Goal: Task Accomplishment & Management: Manage account settings

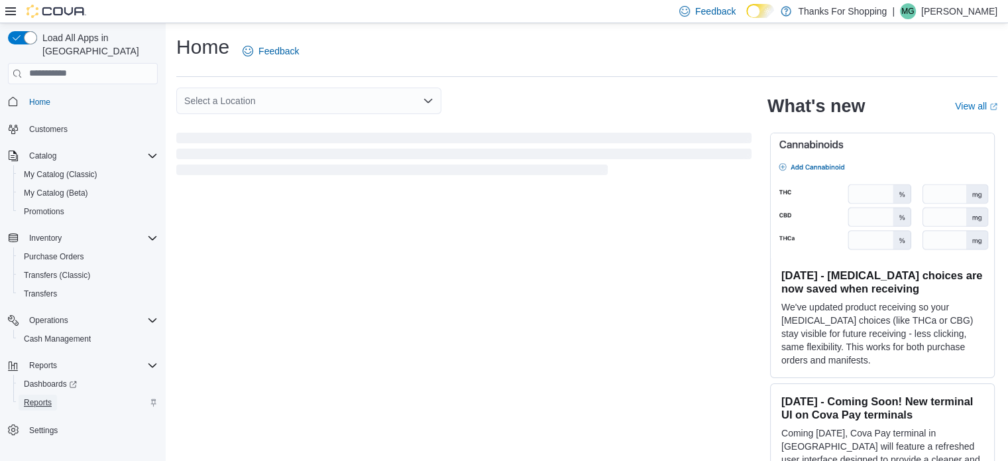
click at [30, 397] on span "Reports" at bounding box center [38, 402] width 28 height 11
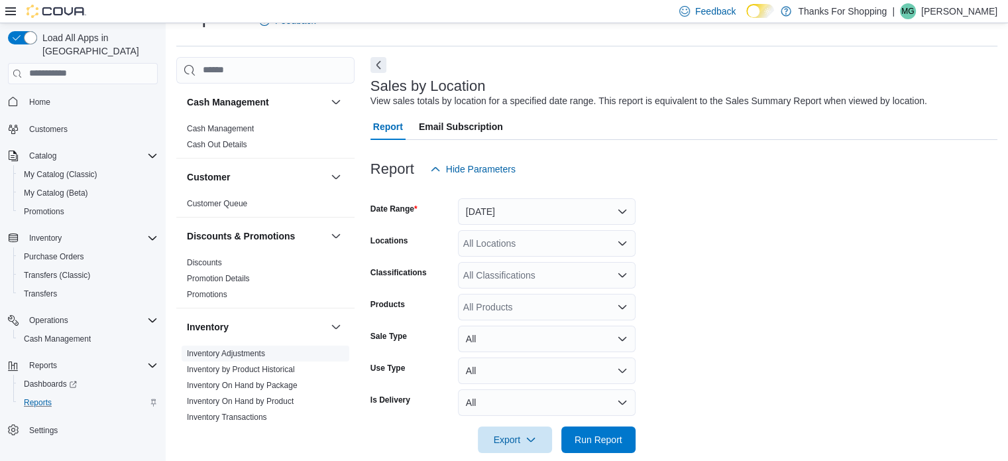
scroll to position [717, 0]
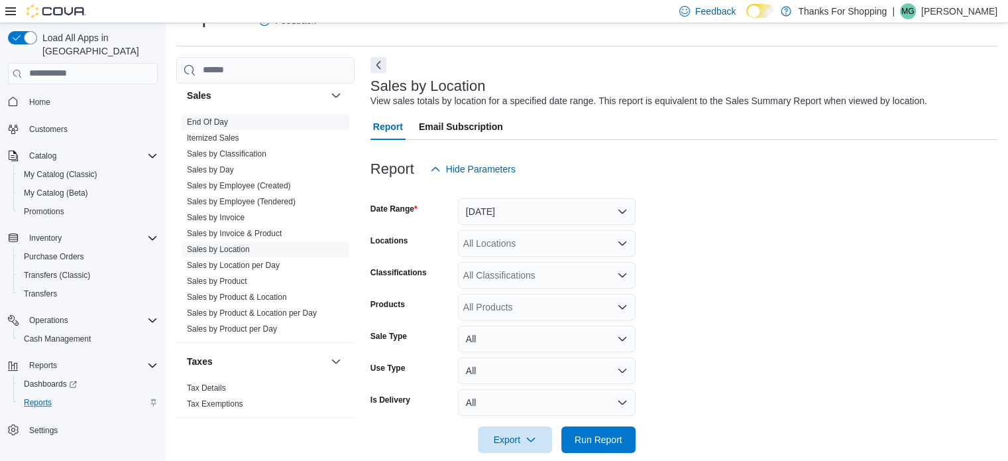
click at [208, 118] on link "End Of Day" at bounding box center [207, 121] width 41 height 9
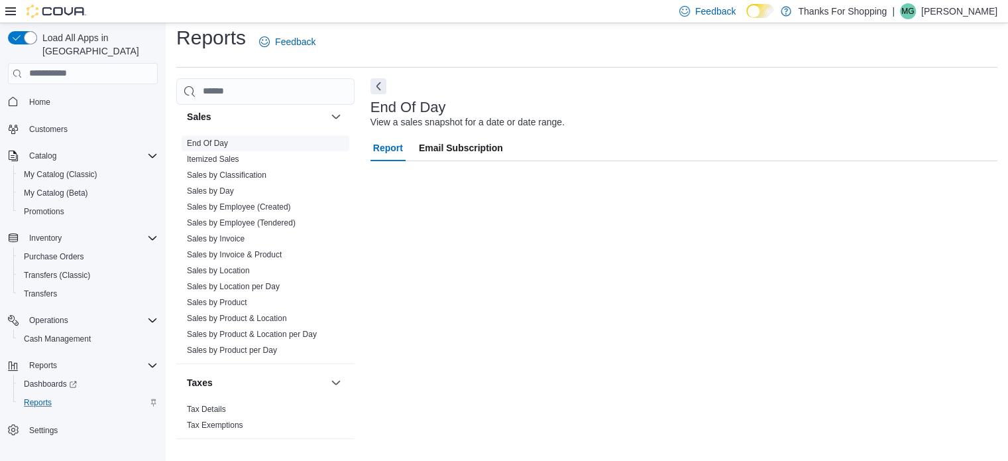
scroll to position [9, 0]
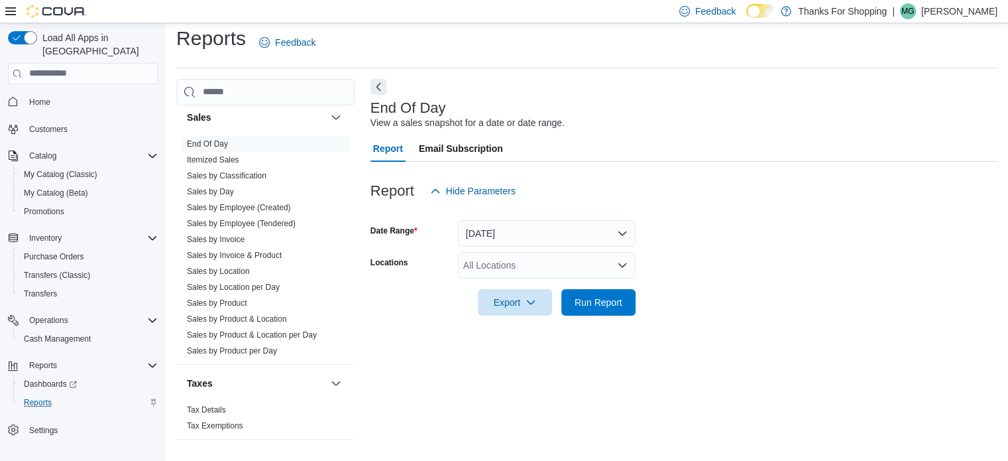
click at [621, 263] on icon "Open list of options" at bounding box center [622, 265] width 11 height 11
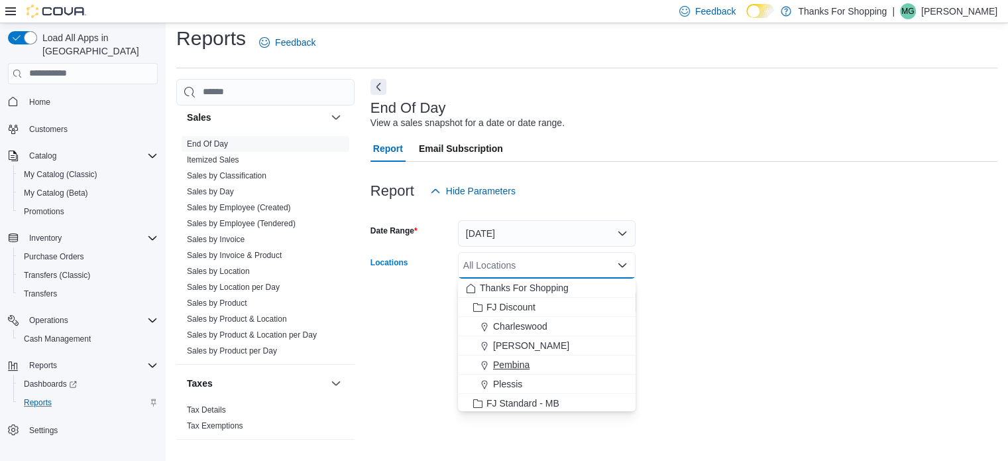
click at [512, 360] on span "Pembina" at bounding box center [511, 364] width 36 height 13
click at [373, 379] on div "End Of Day View a sales snapshot for a date or date range. Report Email Subscri…" at bounding box center [684, 265] width 627 height 372
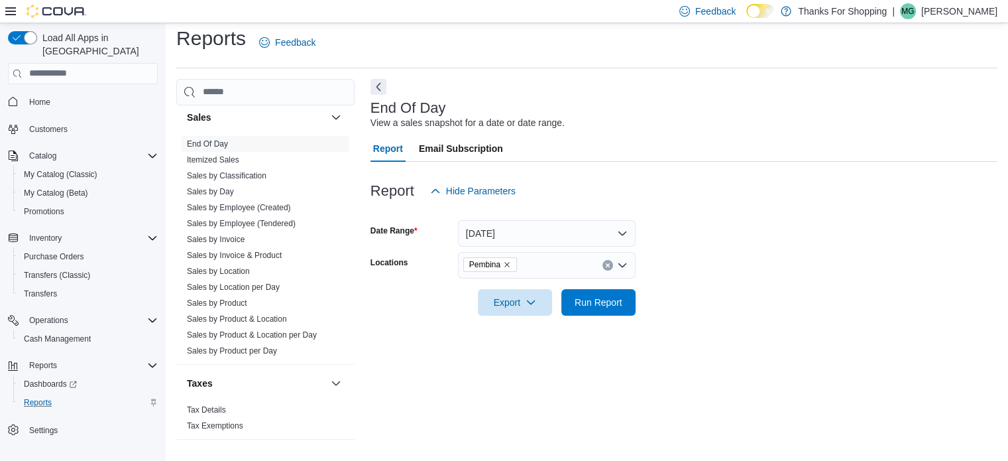
click at [652, 150] on div "Report Email Subscription" at bounding box center [684, 148] width 627 height 27
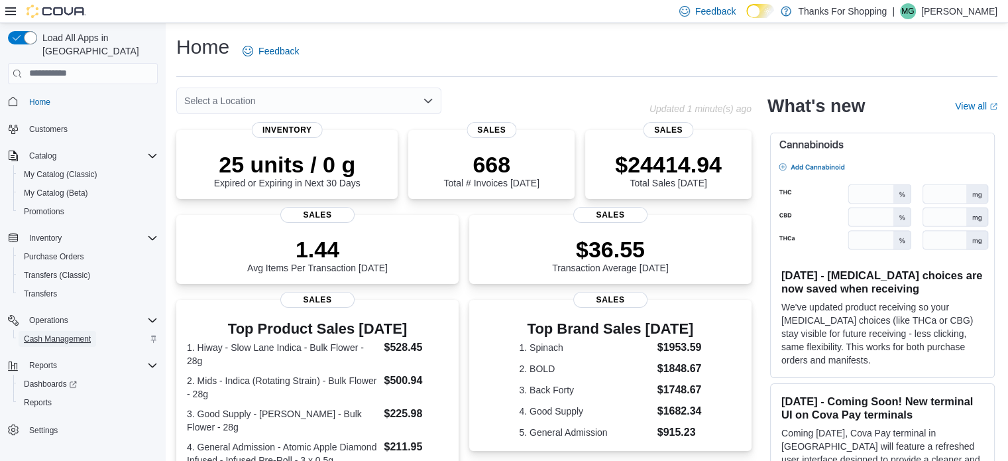
click at [48, 333] on span "Cash Management" at bounding box center [57, 338] width 67 height 11
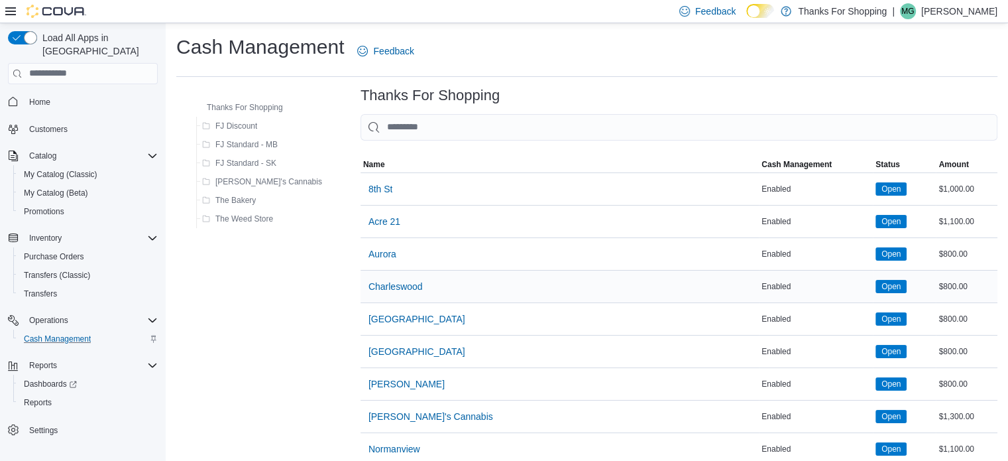
scroll to position [209, 0]
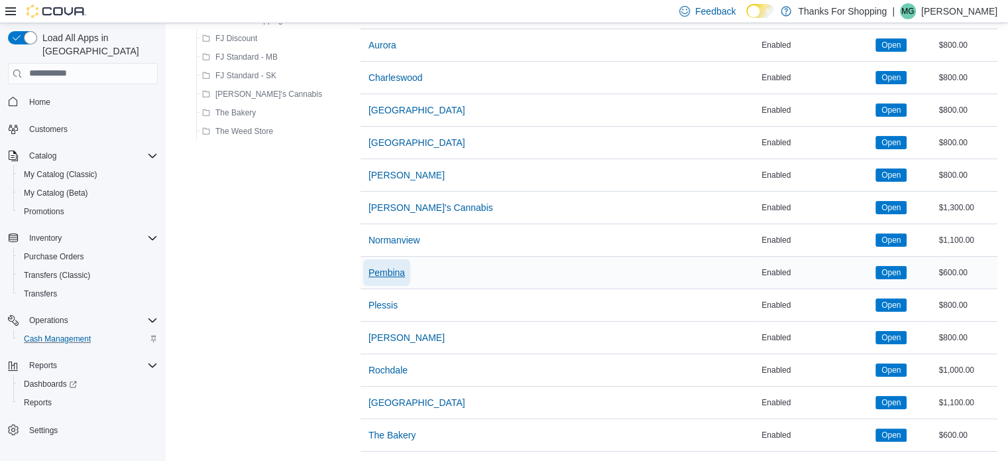
click at [369, 272] on span "Pembina" at bounding box center [387, 272] width 36 height 13
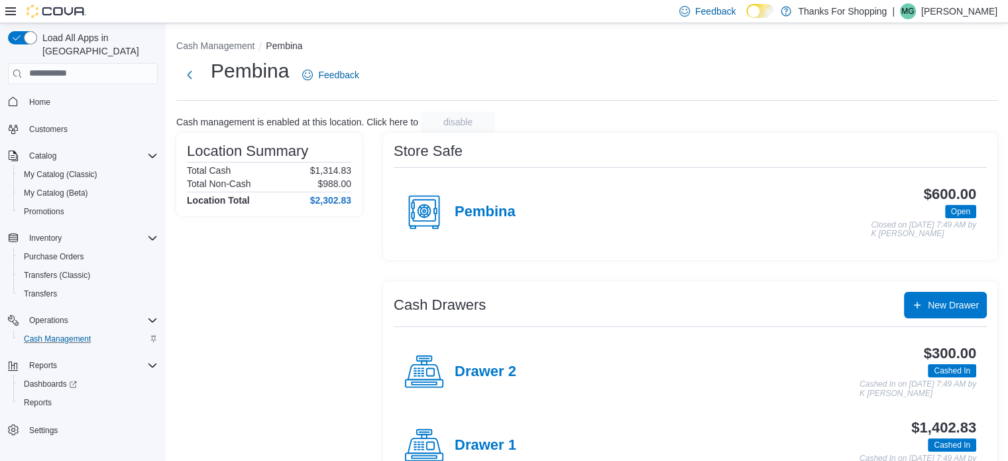
scroll to position [42, 0]
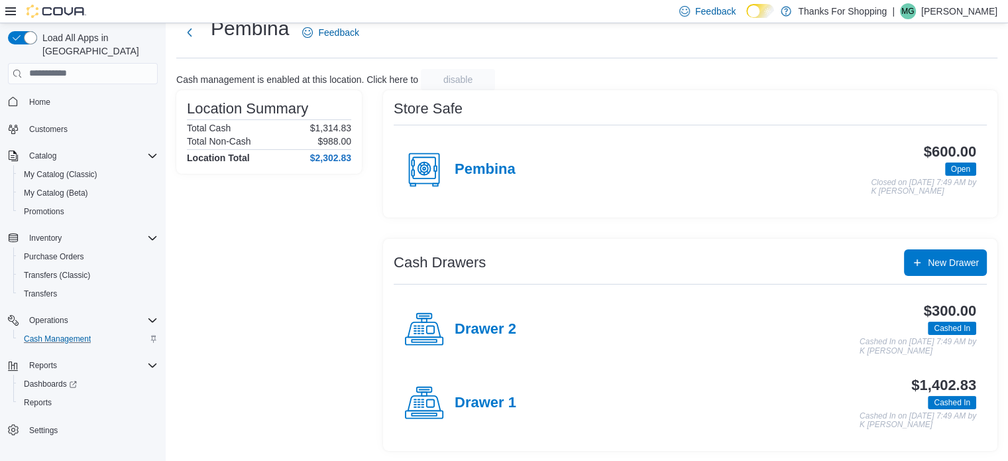
click at [683, 109] on div "Store Safe" at bounding box center [690, 109] width 593 height 16
click at [612, 106] on div "Store Safe" at bounding box center [690, 109] width 593 height 16
click at [588, 106] on div "Store Safe" at bounding box center [690, 109] width 593 height 16
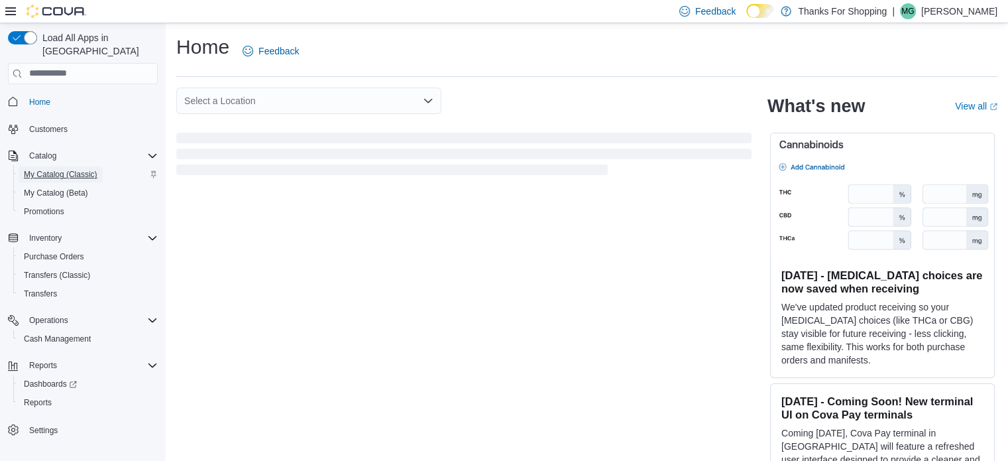
click at [80, 169] on span "My Catalog (Classic)" at bounding box center [61, 174] width 74 height 11
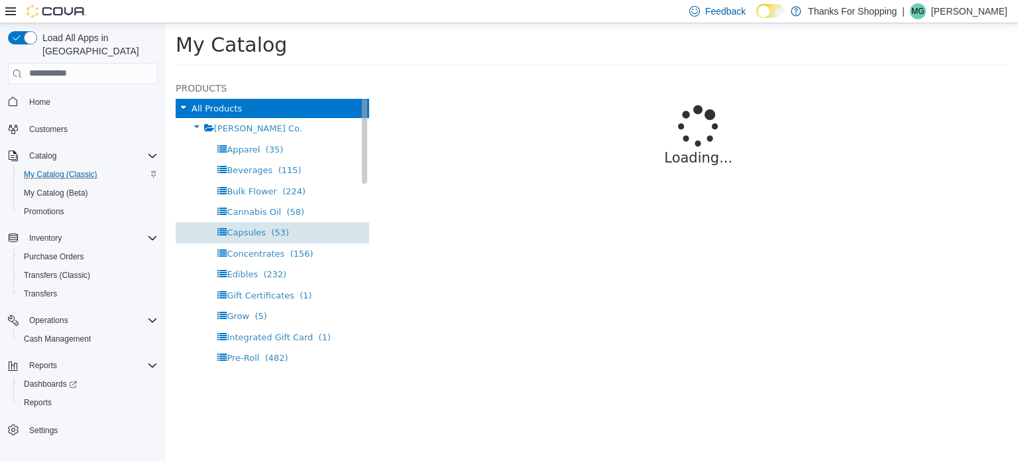
select select "**********"
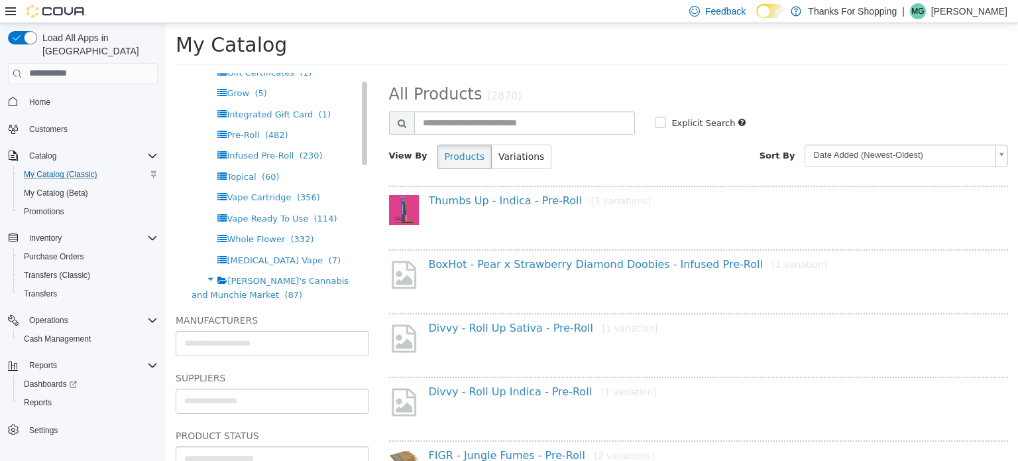
scroll to position [156, 0]
click at [273, 193] on span "Vape Cartridge" at bounding box center [259, 197] width 64 height 10
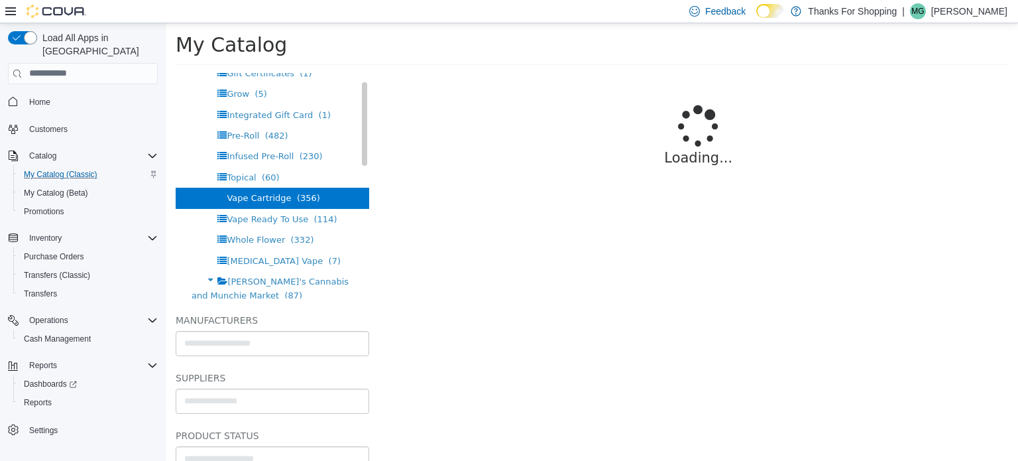
select select "**********"
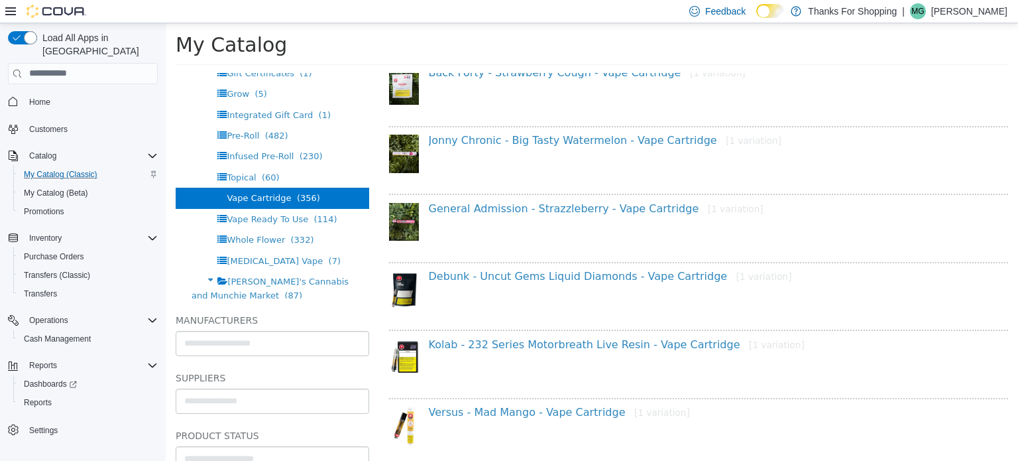
scroll to position [1132, 0]
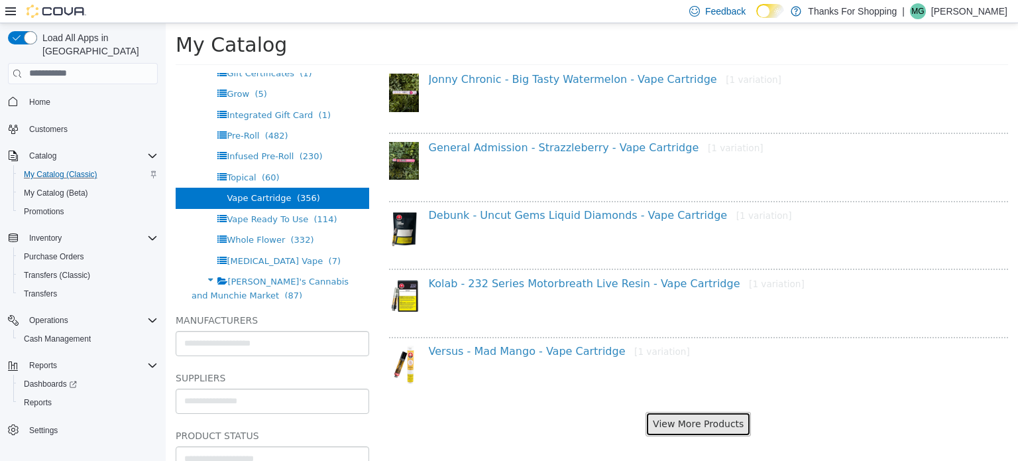
click at [691, 424] on button "View More Products" at bounding box center [698, 423] width 105 height 25
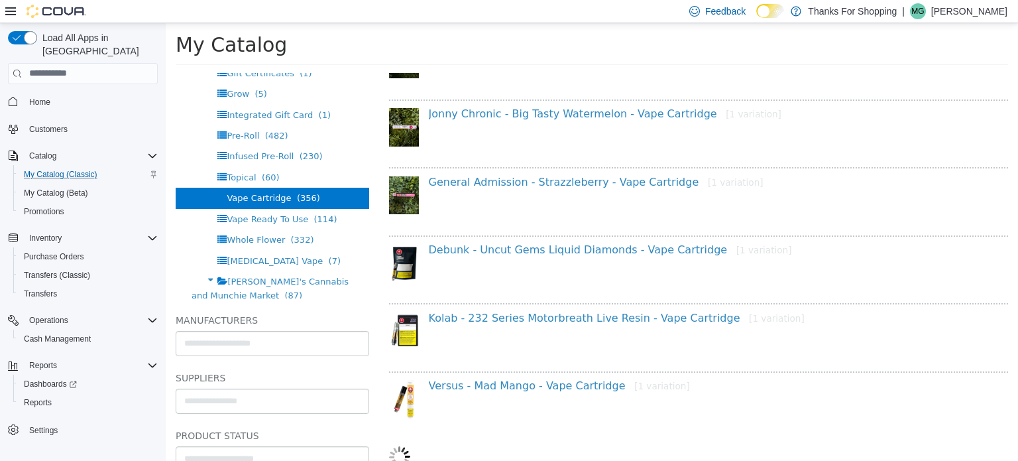
select select "**********"
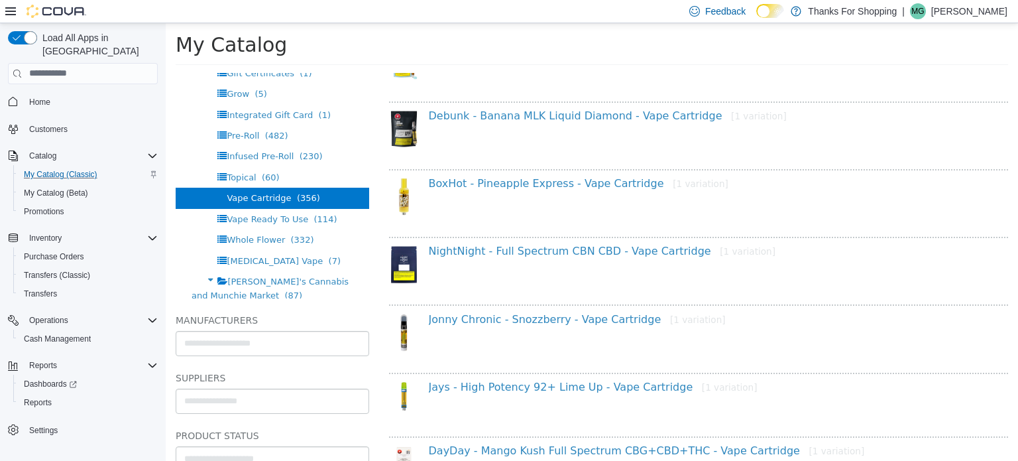
scroll to position [2318, 0]
click at [805, 194] on div "BoxHot - Pineapple Express - Vape Cartridge [1 variation]" at bounding box center [699, 202] width 640 height 52
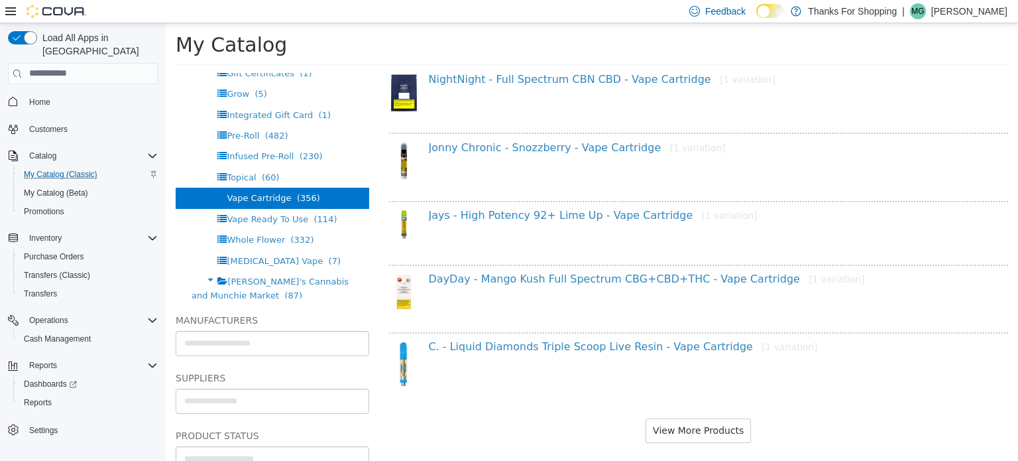
scroll to position [2490, 0]
click at [698, 422] on button "View More Products" at bounding box center [698, 429] width 105 height 25
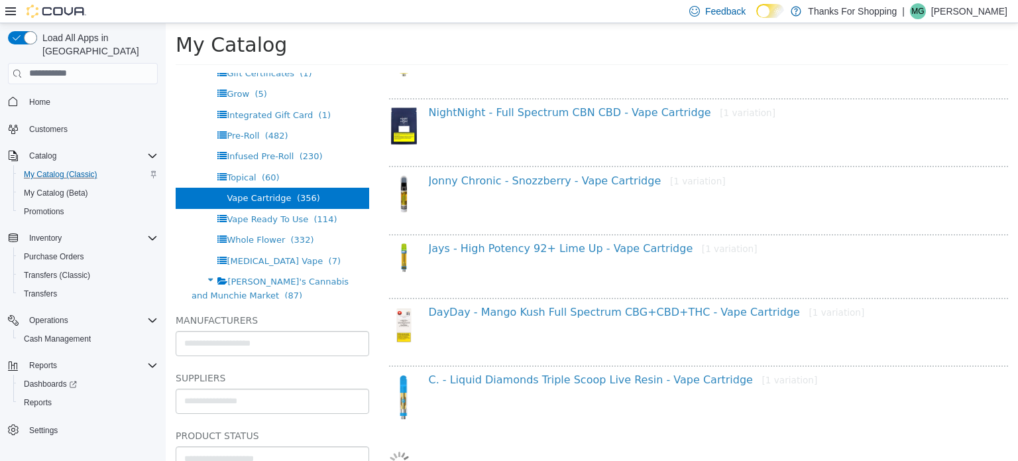
select select "**********"
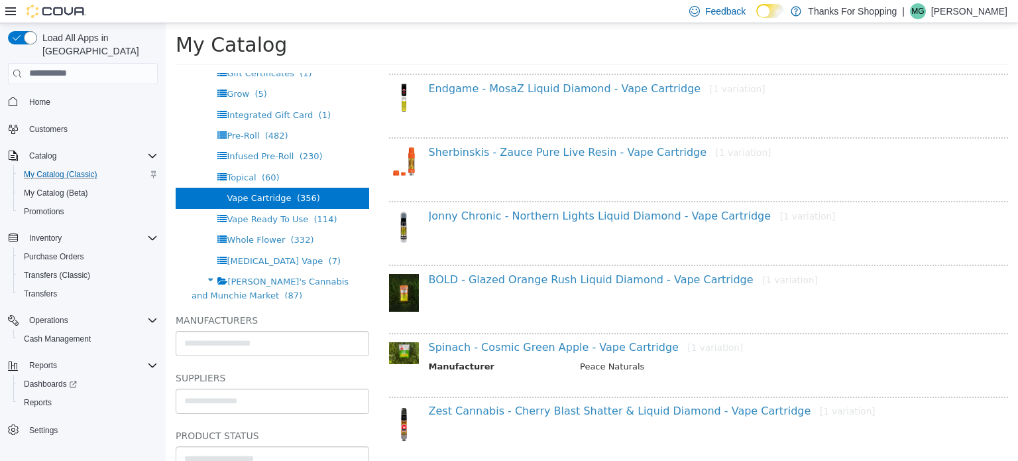
scroll to position [3089, 0]
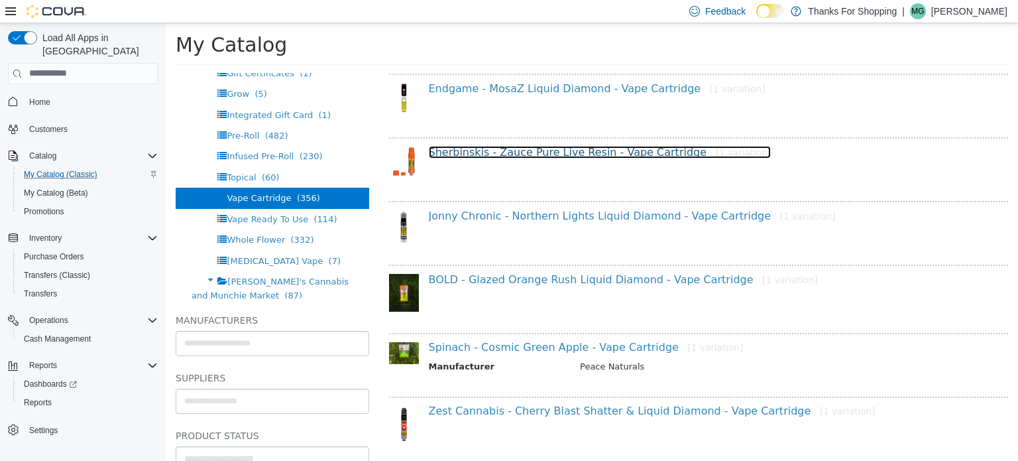
click at [514, 145] on link "Sherbinskis - Zauce Pure Live Resin - Vape Cartridge [1 variation]" at bounding box center [600, 151] width 343 height 13
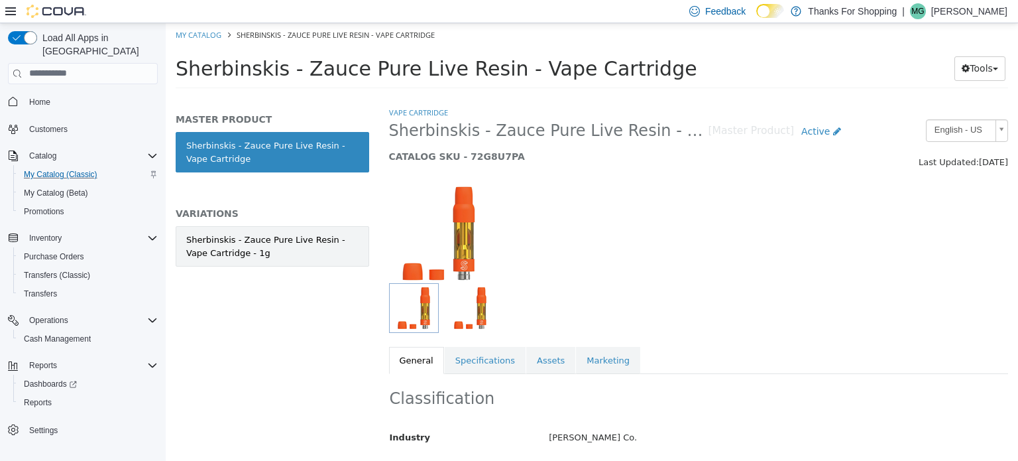
click at [294, 238] on div "Sherbinskis - Zauce Pure Live Resin - Vape Cartridge - 1g" at bounding box center [272, 246] width 172 height 26
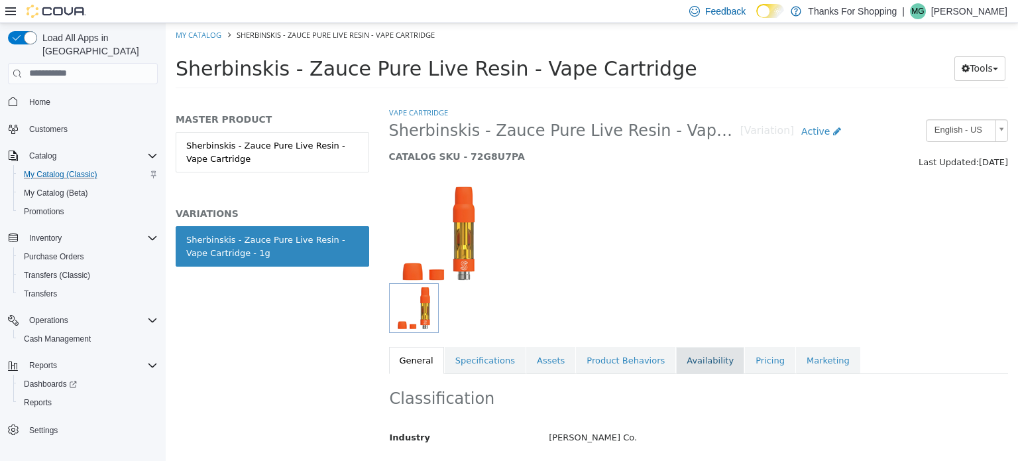
click at [676, 362] on link "Availability" at bounding box center [710, 360] width 68 height 28
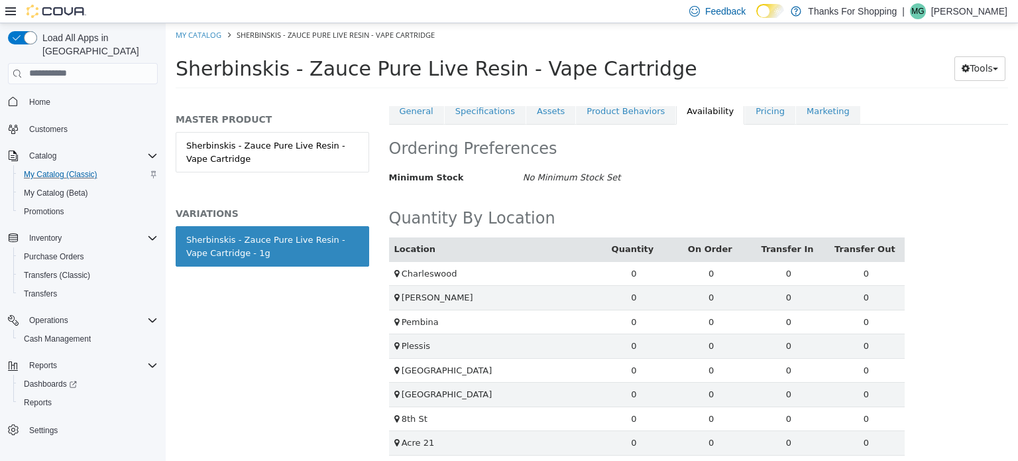
scroll to position [249, 0]
click at [745, 111] on link "Pricing" at bounding box center [770, 111] width 50 height 28
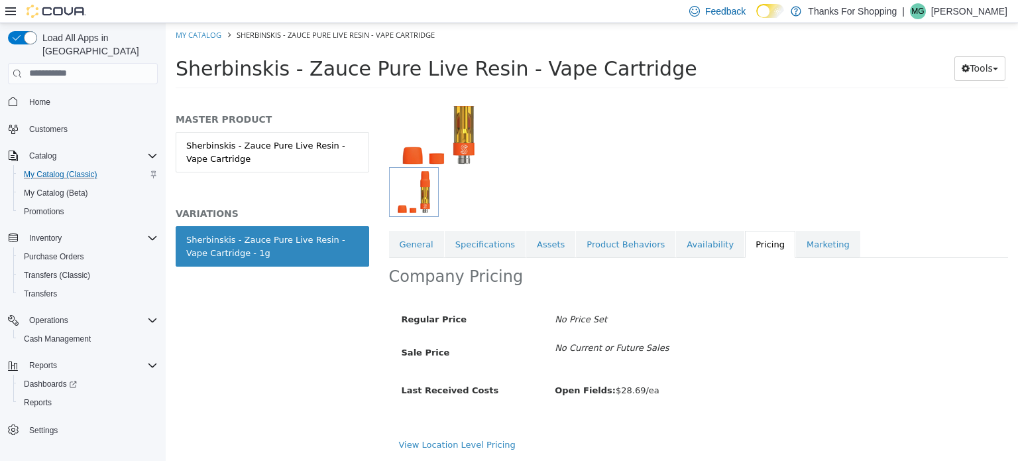
scroll to position [115, 0]
click at [676, 245] on link "Availability" at bounding box center [710, 245] width 68 height 28
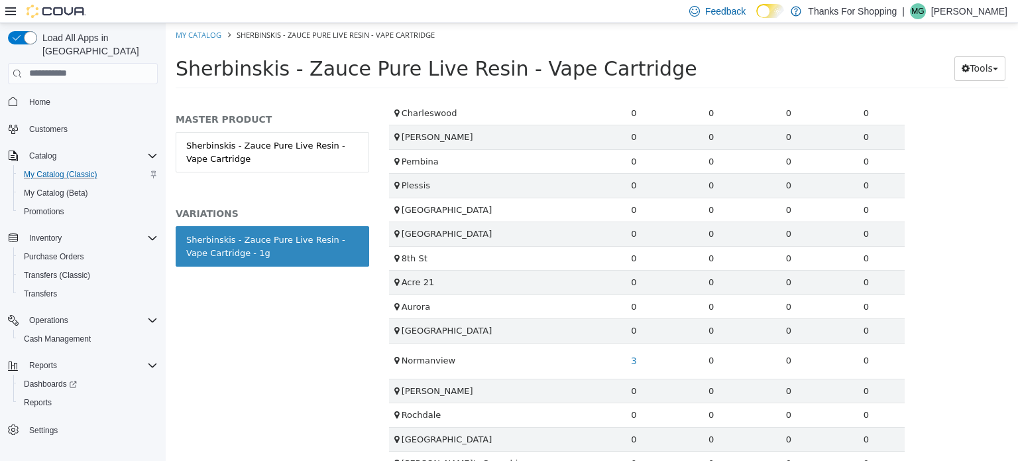
scroll to position [415, 0]
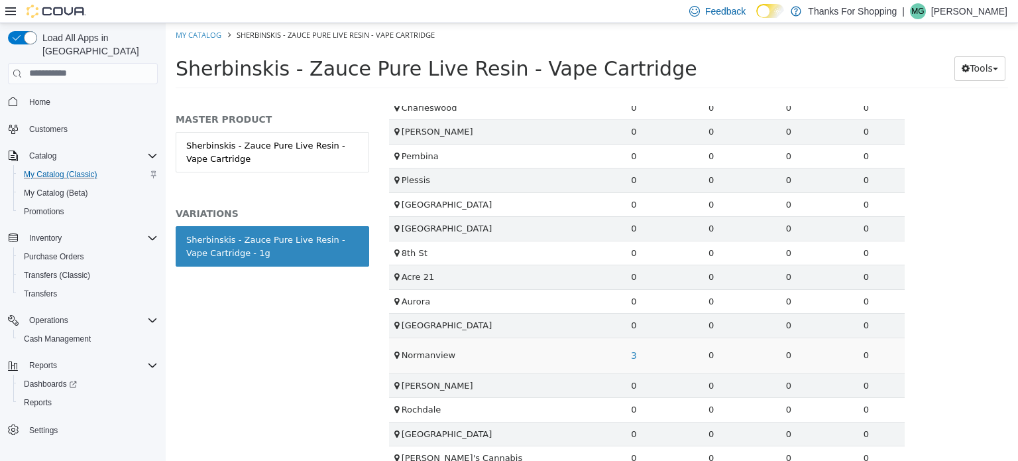
drag, startPoint x: 617, startPoint y: 347, endPoint x: 643, endPoint y: 356, distance: 27.9
click at [643, 356] on td "3" at bounding box center [634, 355] width 78 height 36
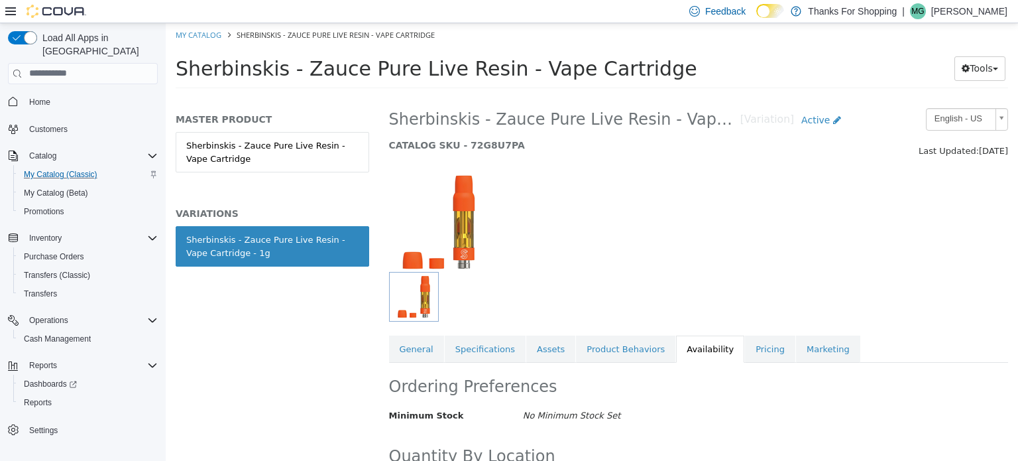
scroll to position [0, 0]
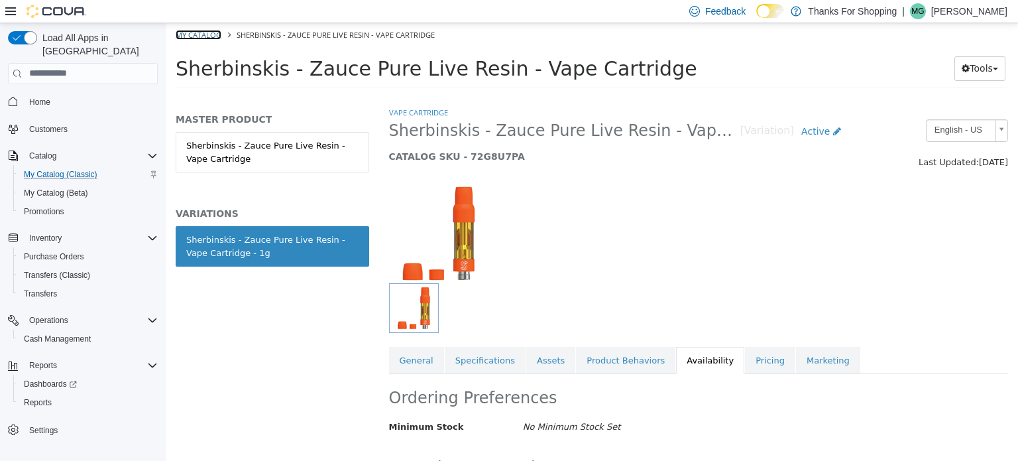
click at [211, 35] on link "My Catalog" at bounding box center [199, 34] width 46 height 10
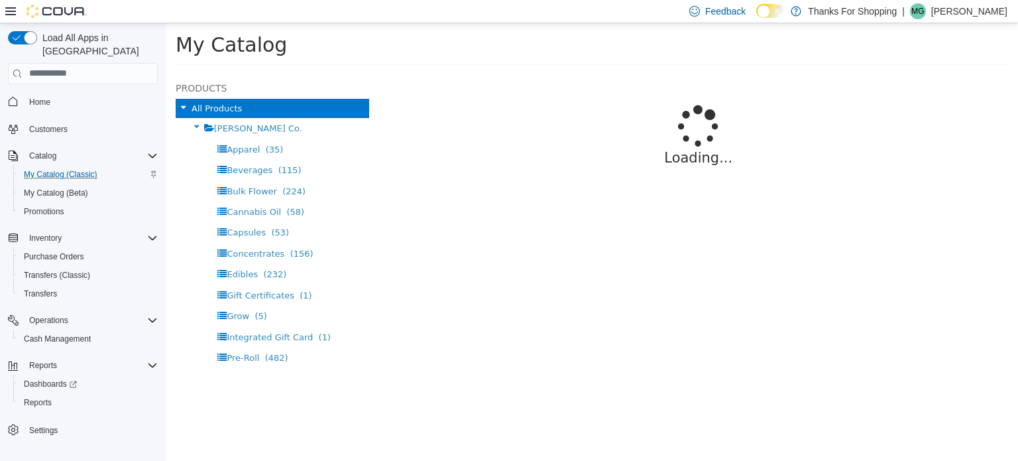
select select "**********"
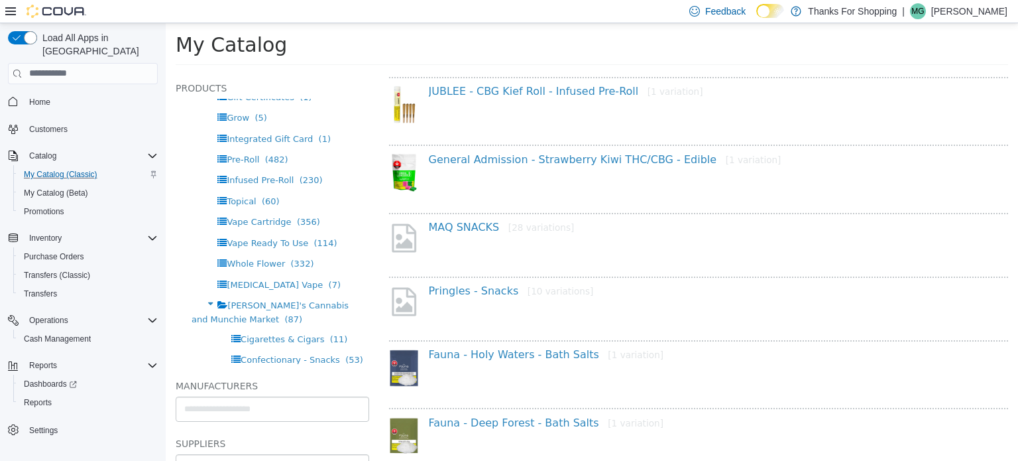
scroll to position [327, 0]
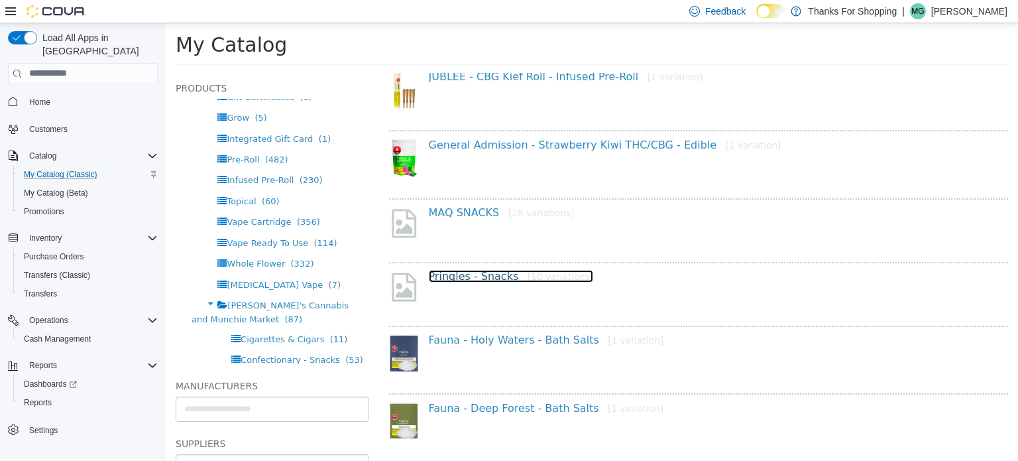
click at [477, 271] on link "Pringles - Snacks [10 variations]" at bounding box center [511, 275] width 165 height 13
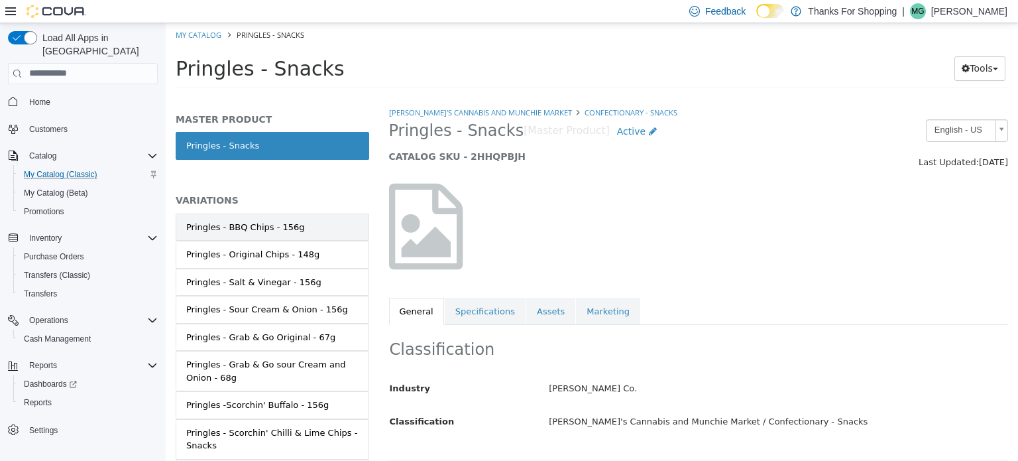
click at [281, 228] on div "Pringles - BBQ Chips - 156g" at bounding box center [245, 226] width 119 height 13
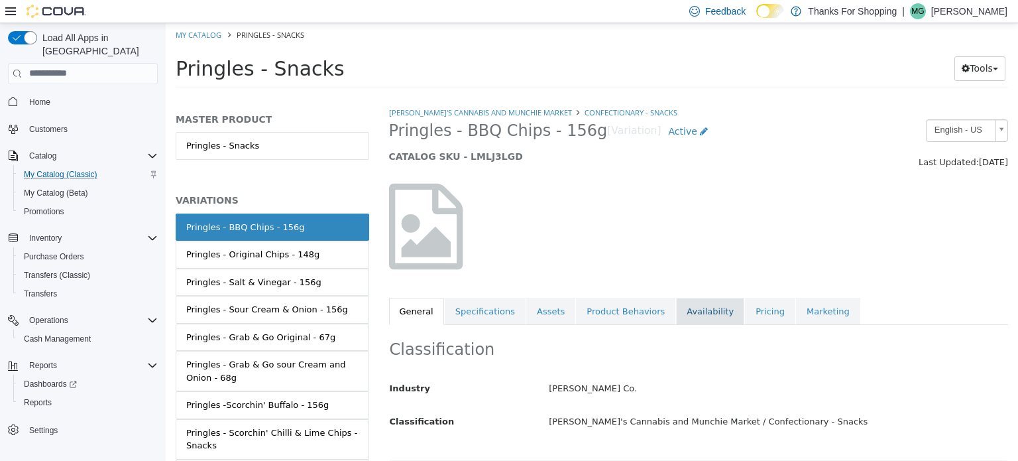
click at [691, 315] on link "Availability" at bounding box center [710, 311] width 68 height 28
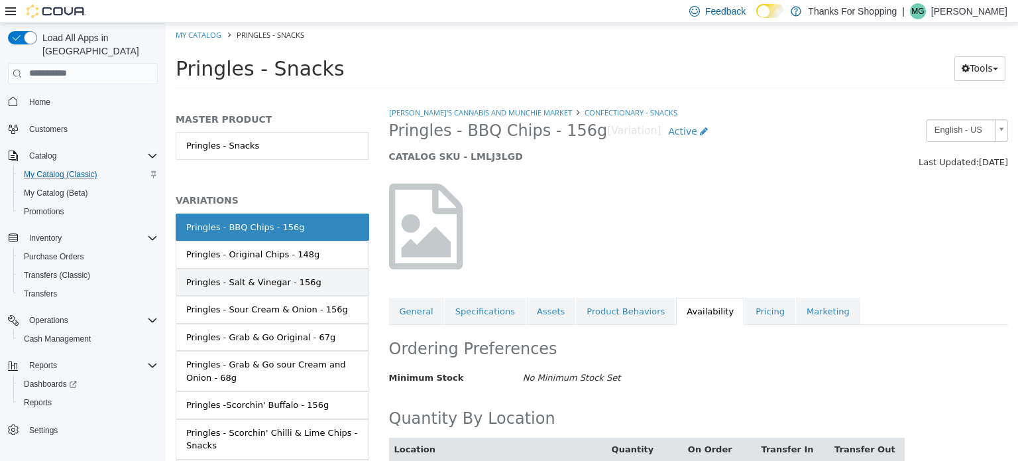
click at [289, 273] on link "Pringles - Salt & Vinegar - 156g" at bounding box center [273, 282] width 194 height 28
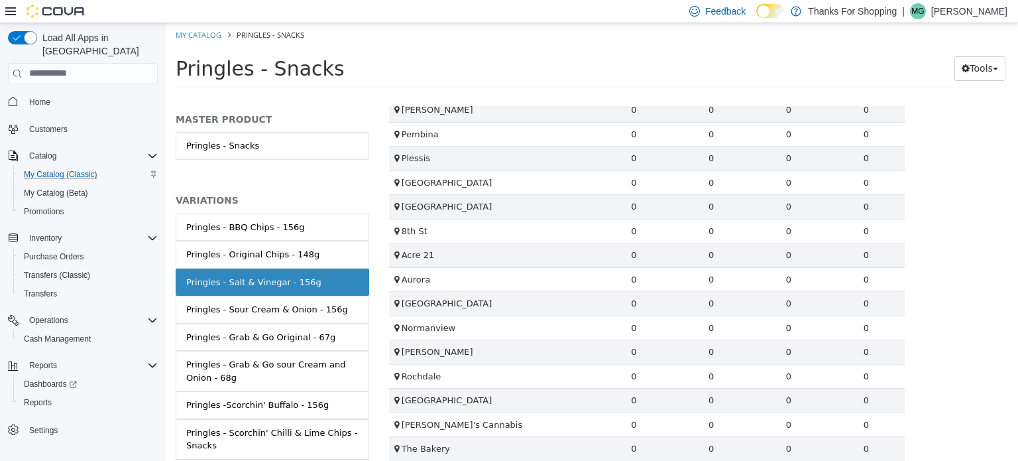
scroll to position [388, 0]
drag, startPoint x: 305, startPoint y: 308, endPoint x: 257, endPoint y: 137, distance: 177.1
click at [257, 137] on link "Pringles - Snacks" at bounding box center [273, 145] width 194 height 28
